Goal: Task Accomplishment & Management: Use online tool/utility

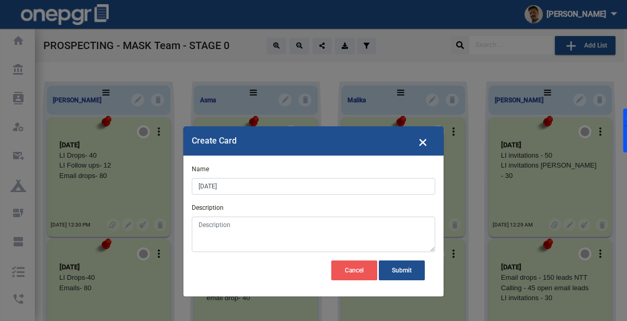
scroll to position [6210, 0]
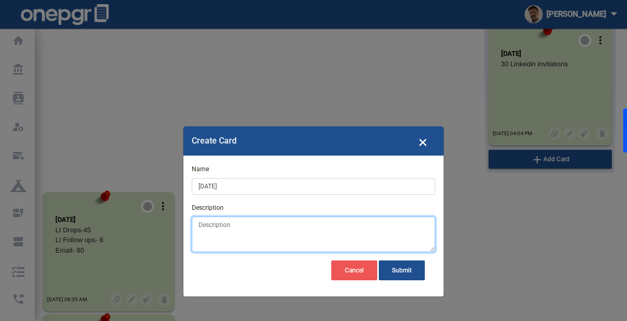
click at [270, 231] on textarea "Description" at bounding box center [313, 235] width 243 height 36
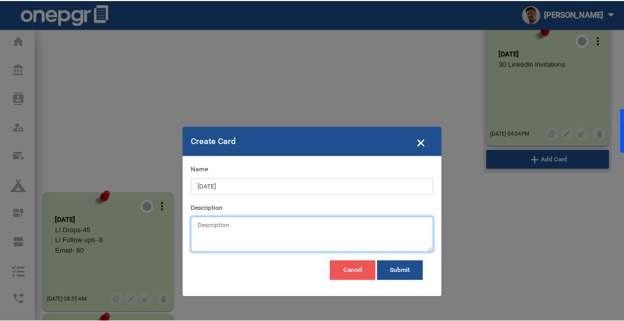
scroll to position [0, 0]
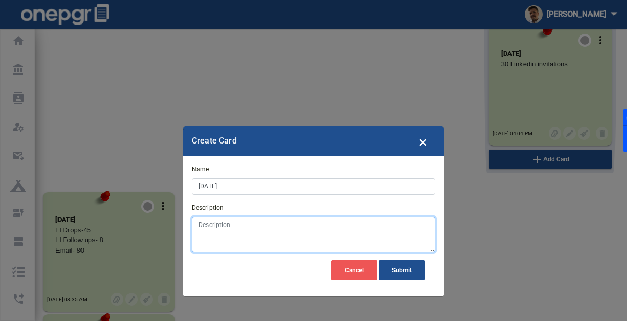
click at [229, 237] on textarea "Description" at bounding box center [313, 235] width 243 height 36
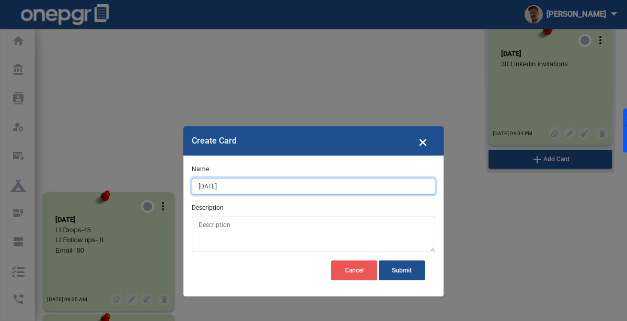
click at [206, 185] on input "[DATE]" at bounding box center [313, 186] width 243 height 17
type input "[DATE]"
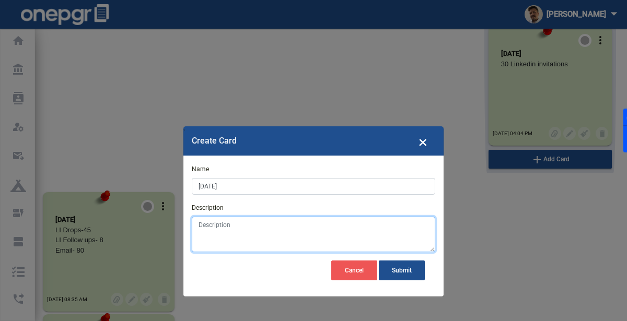
click at [244, 238] on textarea "Description" at bounding box center [313, 235] width 243 height 36
paste textarea "Meeting with team / New leads [PERSON_NAME] and [PERSON_NAME] / Share smart pro…"
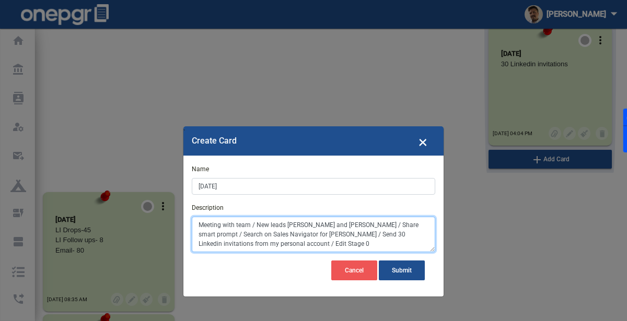
drag, startPoint x: 257, startPoint y: 223, endPoint x: 195, endPoint y: 220, distance: 61.7
click at [195, 220] on textarea "Meeting with team / New leads [PERSON_NAME] and [PERSON_NAME] / Share smart pro…" at bounding box center [313, 235] width 243 height 36
drag, startPoint x: 326, startPoint y: 225, endPoint x: 391, endPoint y: 226, distance: 65.3
click at [391, 226] on textarea "New leads [PERSON_NAME] and [PERSON_NAME] / Share smart prompt / Search on Sale…" at bounding box center [313, 235] width 243 height 36
click at [326, 225] on textarea "New leads [PERSON_NAME] and [PERSON_NAME] / Share smart prompt / Search on Sale…" at bounding box center [313, 235] width 243 height 36
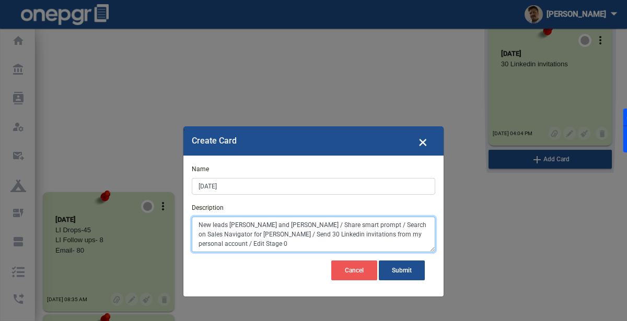
drag, startPoint x: 326, startPoint y: 225, endPoint x: 271, endPoint y: 235, distance: 56.3
click at [271, 235] on textarea "New leads [PERSON_NAME] and [PERSON_NAME] / Share smart prompt / Search on Sale…" at bounding box center [313, 235] width 243 height 36
drag, startPoint x: 352, startPoint y: 234, endPoint x: 276, endPoint y: 235, distance: 76.3
click at [428, 236] on textarea "New leads [PERSON_NAME] and [PERSON_NAME] Send 30 Linkedin invitations from my …" at bounding box center [313, 235] width 243 height 36
drag, startPoint x: 277, startPoint y: 234, endPoint x: 373, endPoint y: 237, distance: 96.2
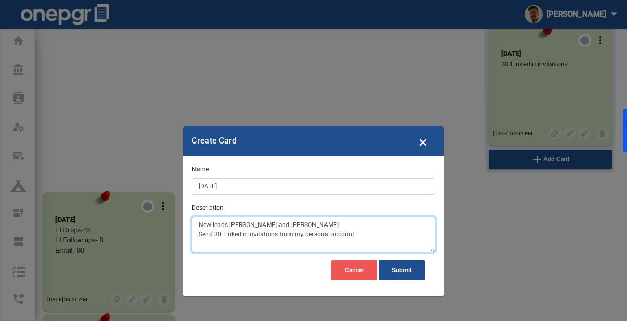
click at [373, 237] on textarea "New leads [PERSON_NAME] and [PERSON_NAME] Send 30 Linkedin invitations from my …" at bounding box center [313, 235] width 243 height 36
type textarea "New leads [PERSON_NAME] and [PERSON_NAME] Send 30 Linkedin invitations"
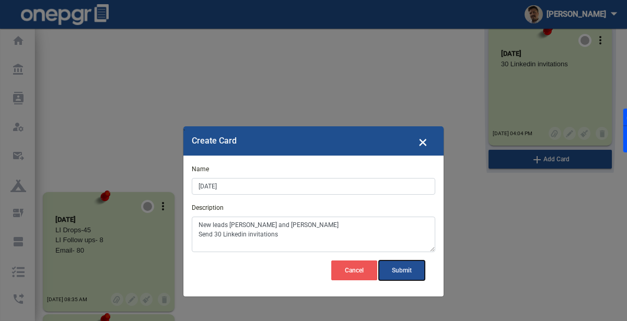
click at [399, 270] on span "Submit" at bounding box center [402, 270] width 20 height 7
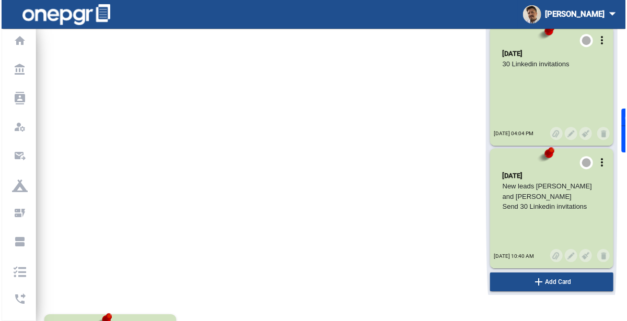
scroll to position [6309, 0]
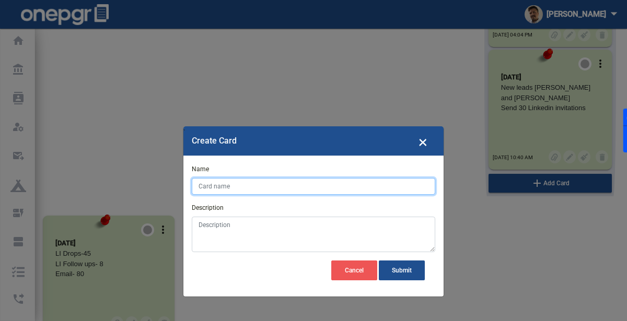
click at [220, 189] on input "Name" at bounding box center [313, 186] width 243 height 17
click at [220, 185] on input "19" at bounding box center [313, 186] width 243 height 17
type input "[DATE]"
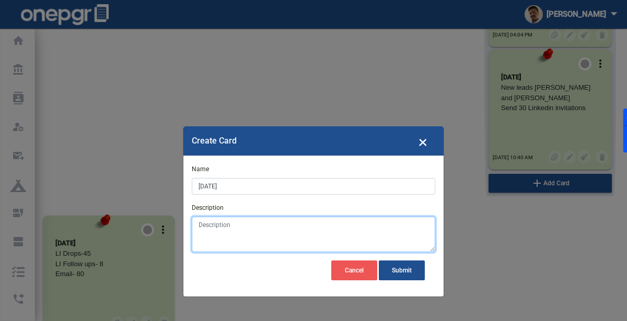
click at [212, 226] on textarea "Description" at bounding box center [313, 235] width 243 height 36
click at [237, 235] on textarea "Description" at bounding box center [313, 235] width 243 height 36
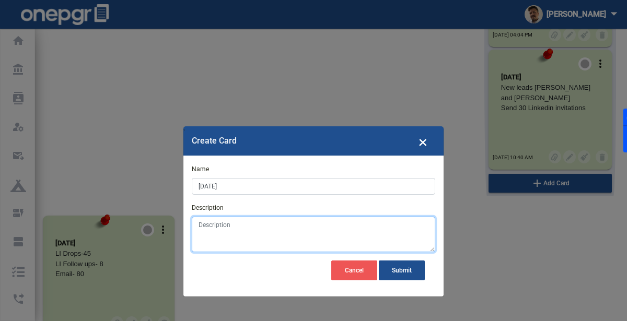
click at [237, 235] on textarea "Description" at bounding box center [313, 235] width 243 height 36
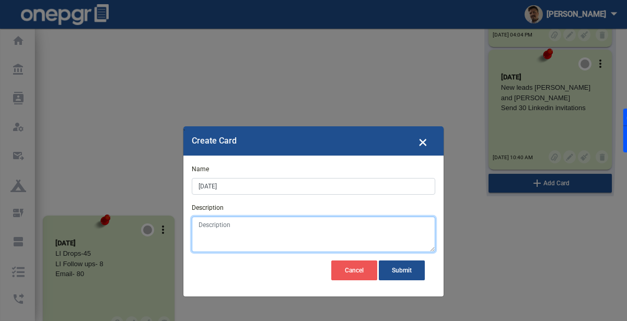
click at [237, 235] on textarea "Description" at bounding box center [313, 235] width 243 height 36
click at [212, 227] on textarea "Description" at bounding box center [313, 235] width 243 height 36
click at [283, 227] on textarea "Description" at bounding box center [313, 235] width 243 height 36
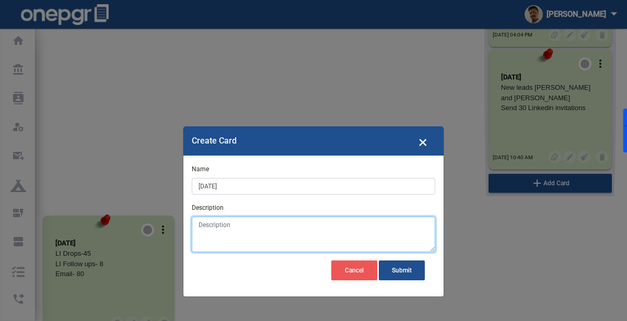
click at [235, 220] on textarea "Description" at bounding box center [313, 235] width 243 height 36
paste textarea "Meeting with team / Share sample list to [PERSON_NAME] only 7 leads / Get 61 le…"
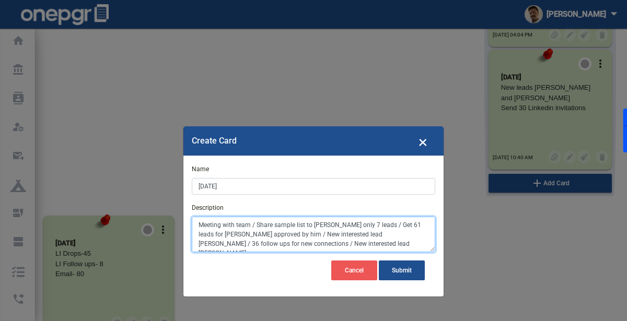
drag, startPoint x: 364, startPoint y: 224, endPoint x: 196, endPoint y: 223, distance: 167.7
click at [209, 220] on textarea "Meeting with team / Share sample list to [PERSON_NAME] only 7 leads / Get 61 le…" at bounding box center [313, 235] width 243 height 36
click at [196, 223] on textarea "Meeting with team / Share sample list to [PERSON_NAME] only 7 leads / Get 61 le…" at bounding box center [313, 235] width 243 height 36
drag, startPoint x: 354, startPoint y: 225, endPoint x: 195, endPoint y: 224, distance: 158.3
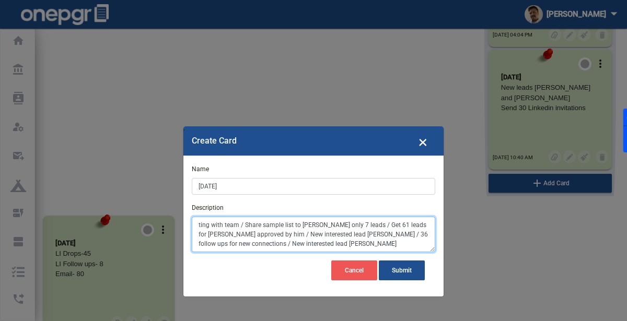
click at [195, 224] on textarea "ting with team / Share sample list to [PERSON_NAME] only 7 leads / Get 61 leads…" at bounding box center [313, 235] width 243 height 36
click at [309, 225] on textarea "Get 61 leads for [PERSON_NAME] approved by him / New interested lead [PERSON_NA…" at bounding box center [313, 235] width 243 height 36
click at [293, 233] on textarea "Get 61 leads for [PERSON_NAME] approved by him New interested lead [PERSON_NAME…" at bounding box center [313, 235] width 243 height 36
click at [301, 244] on textarea "Get 61 leads for [PERSON_NAME] approved by him New interested lead [PERSON_NAME…" at bounding box center [313, 235] width 243 height 36
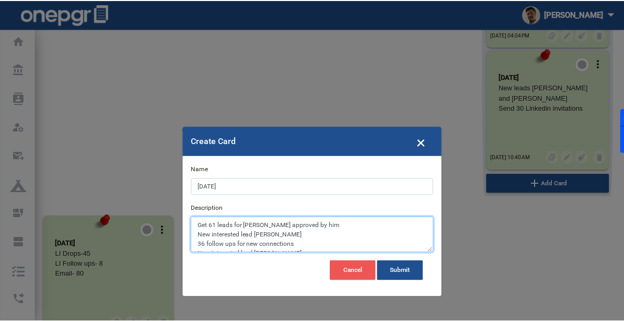
scroll to position [5, 0]
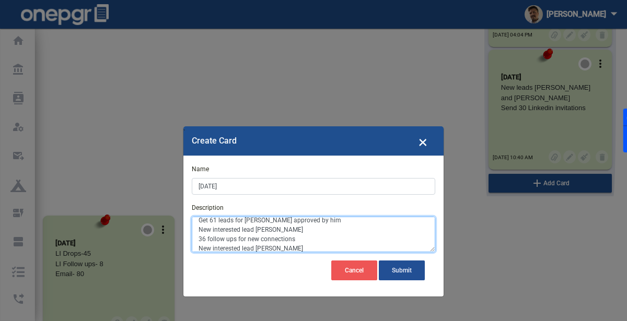
type textarea "Get 61 leads for [PERSON_NAME] approved by him New interested lead [PERSON_NAME…"
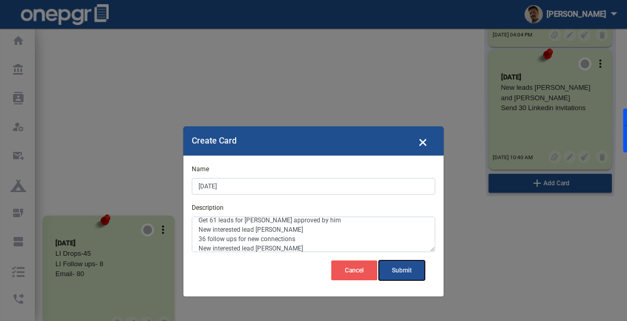
click at [397, 271] on span "Submit" at bounding box center [402, 270] width 20 height 7
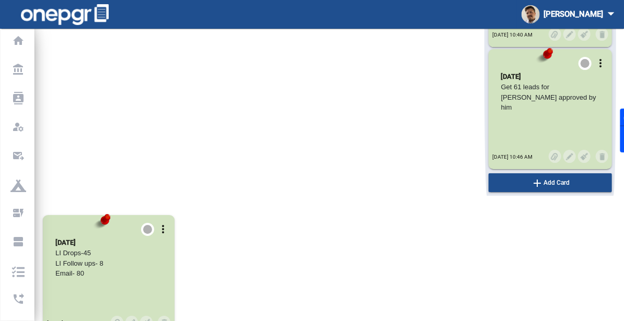
scroll to position [6432, 0]
